Goal: Communication & Community: Ask a question

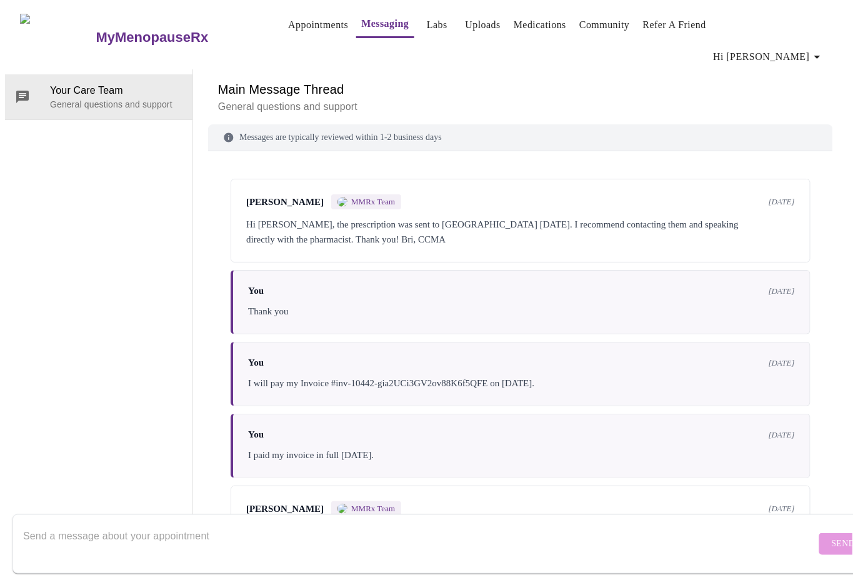
scroll to position [4045, 0]
